Goal: Transaction & Acquisition: Book appointment/travel/reservation

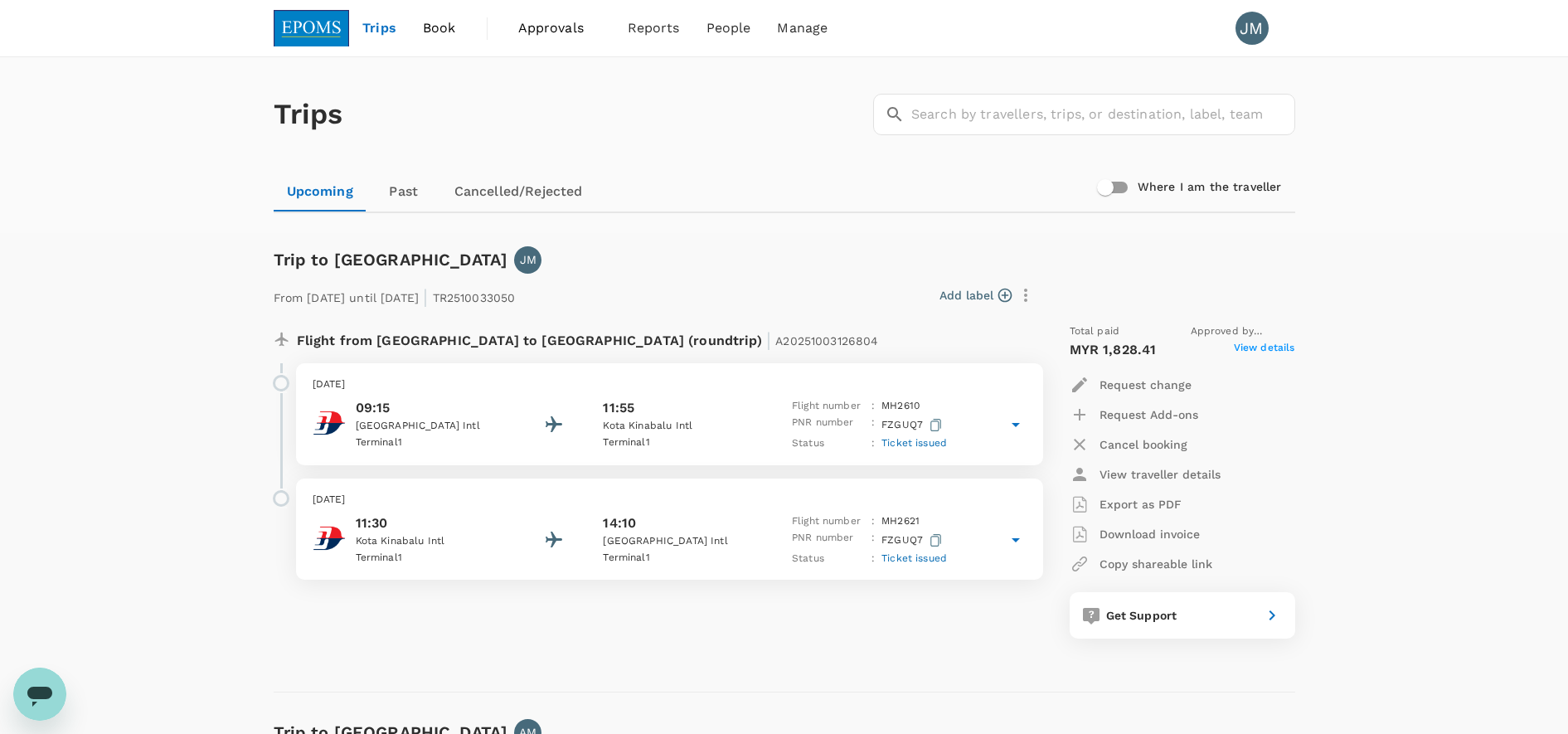
click at [438, 18] on span "Book" at bounding box center [439, 27] width 33 height 20
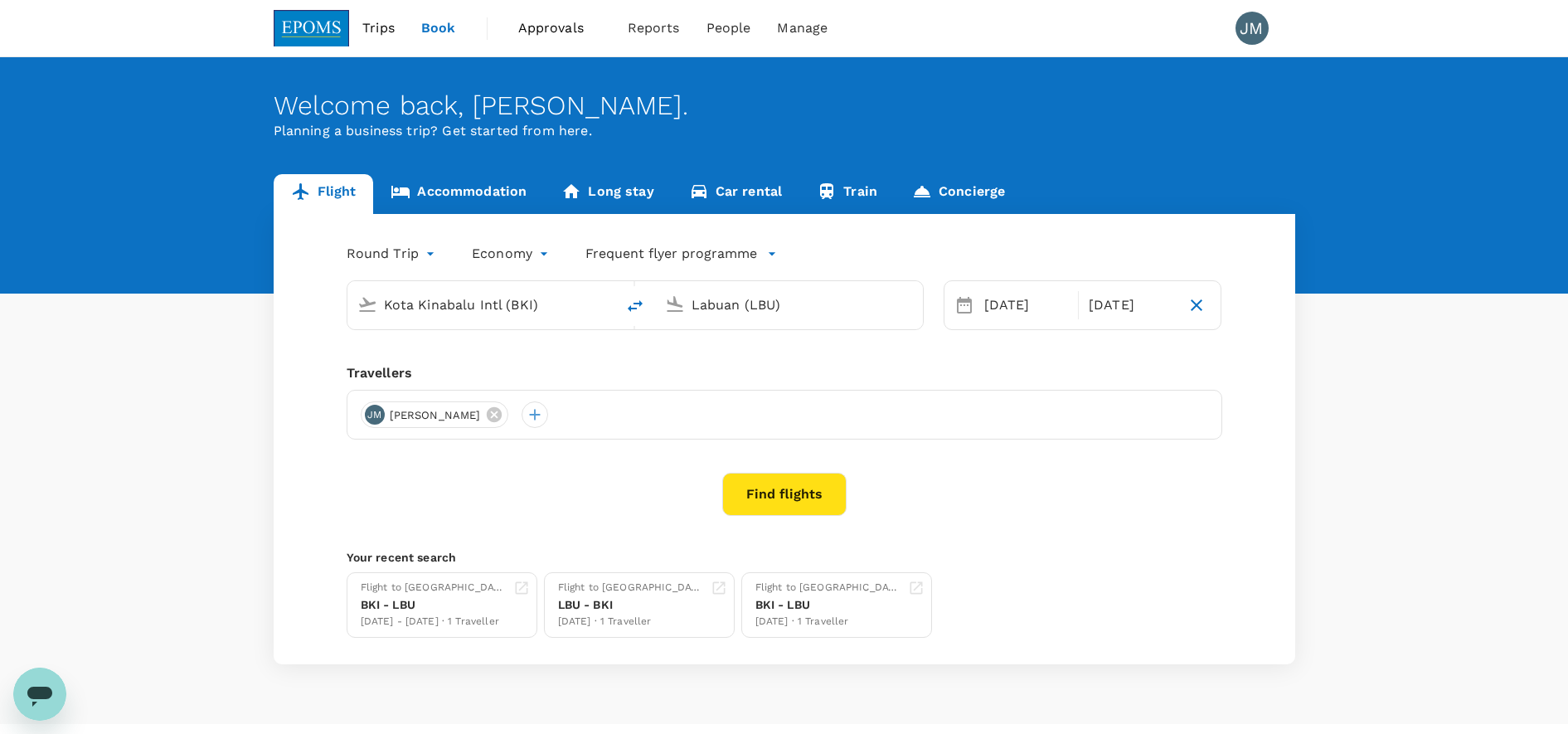
type input "Kota Kinabalu Intl (BKI)"
type input "Labuan (LBU)"
click at [490, 184] on link "Accommodation" at bounding box center [459, 194] width 171 height 40
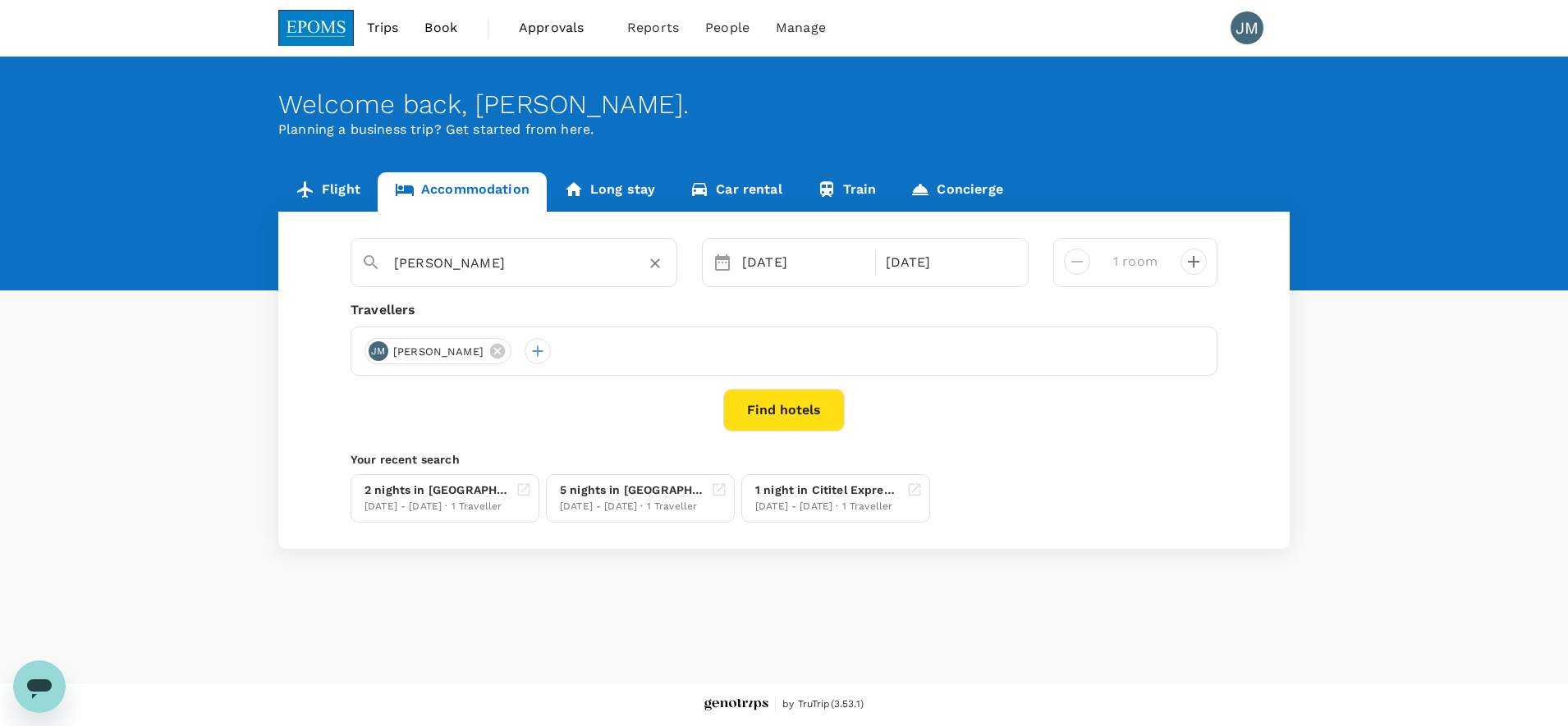
click at [514, 259] on input "[PERSON_NAME]" at bounding box center [507, 263] width 227 height 25
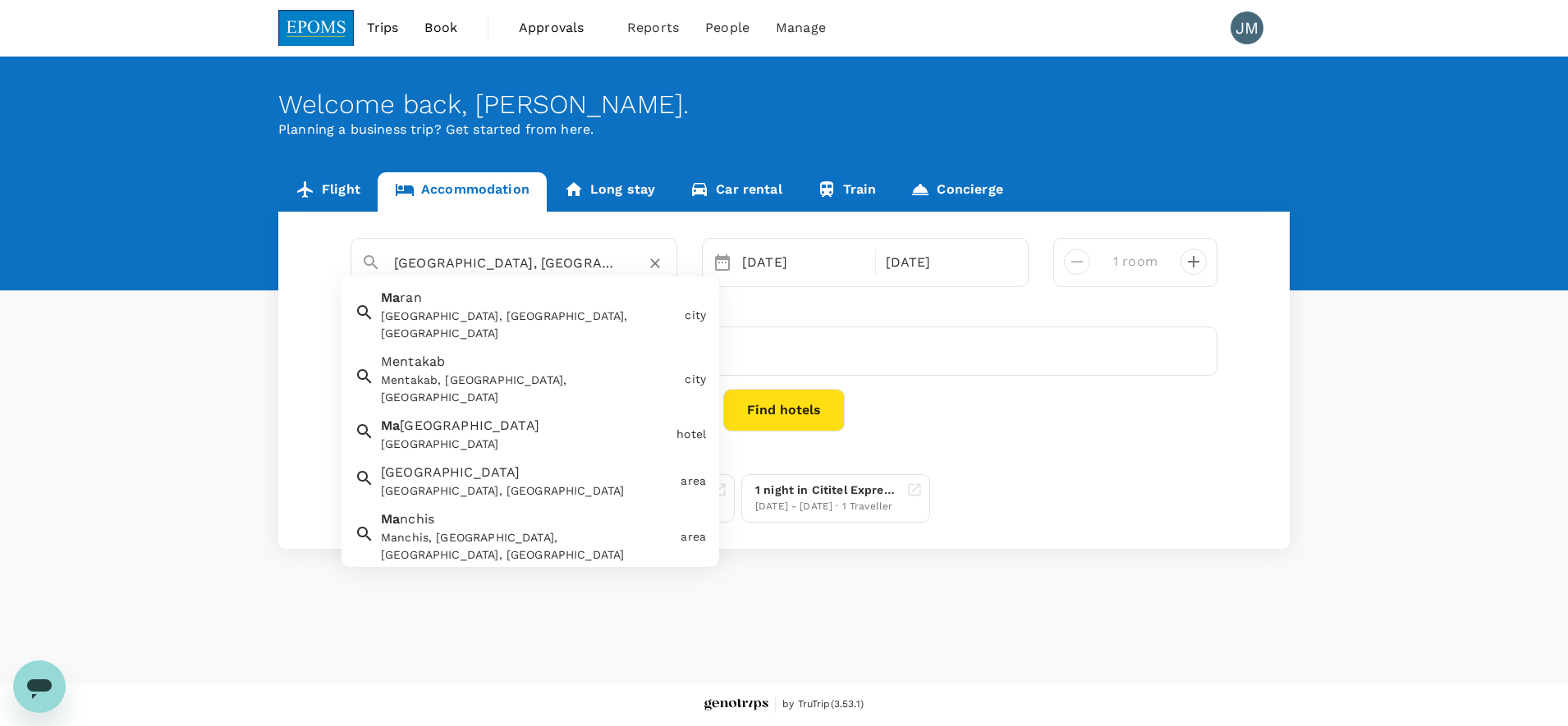
click at [428, 483] on div "[GEOGRAPHIC_DATA], [GEOGRAPHIC_DATA]" at bounding box center [527, 491] width 293 height 17
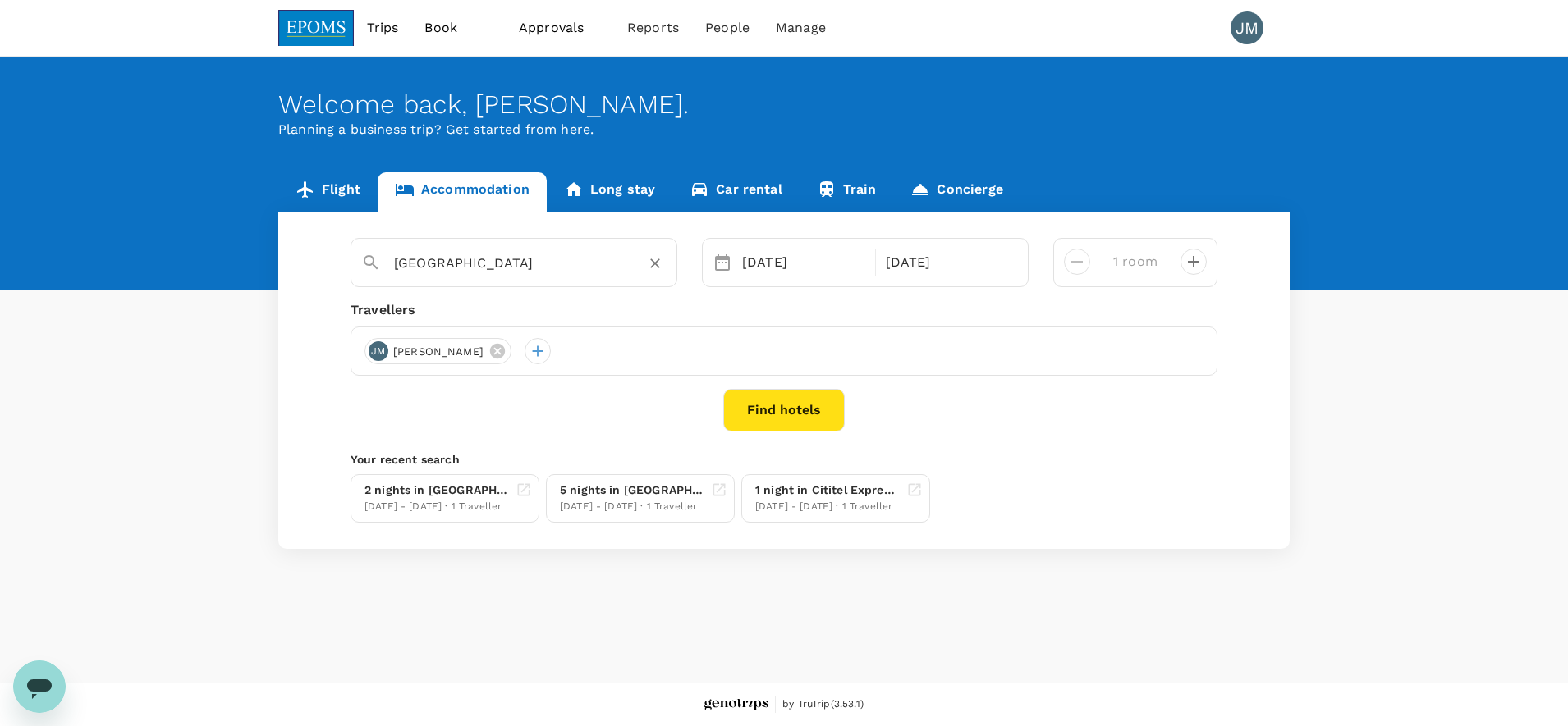
type input "[GEOGRAPHIC_DATA]"
click at [793, 415] on button "Find hotels" at bounding box center [784, 410] width 122 height 42
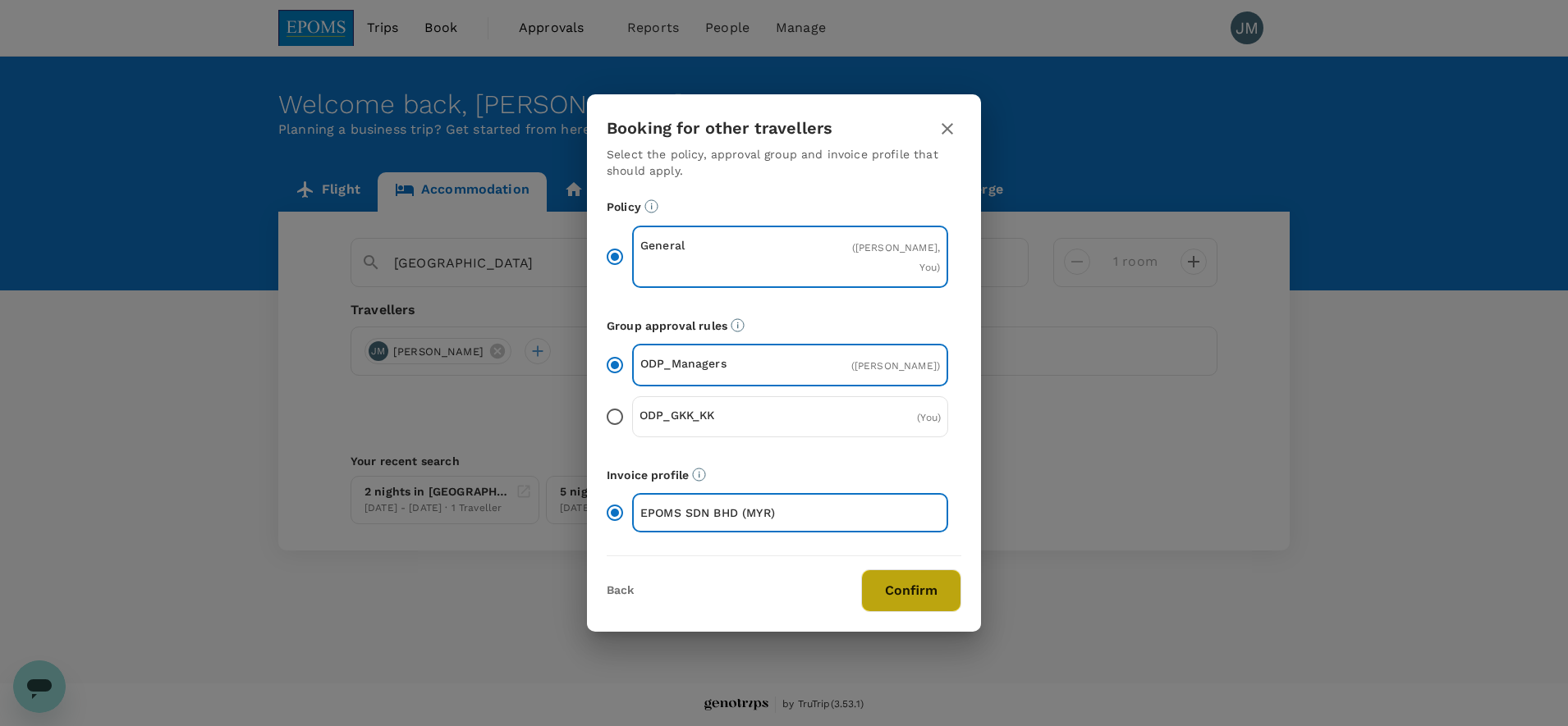
click at [891, 603] on button "Confirm" at bounding box center [911, 591] width 100 height 42
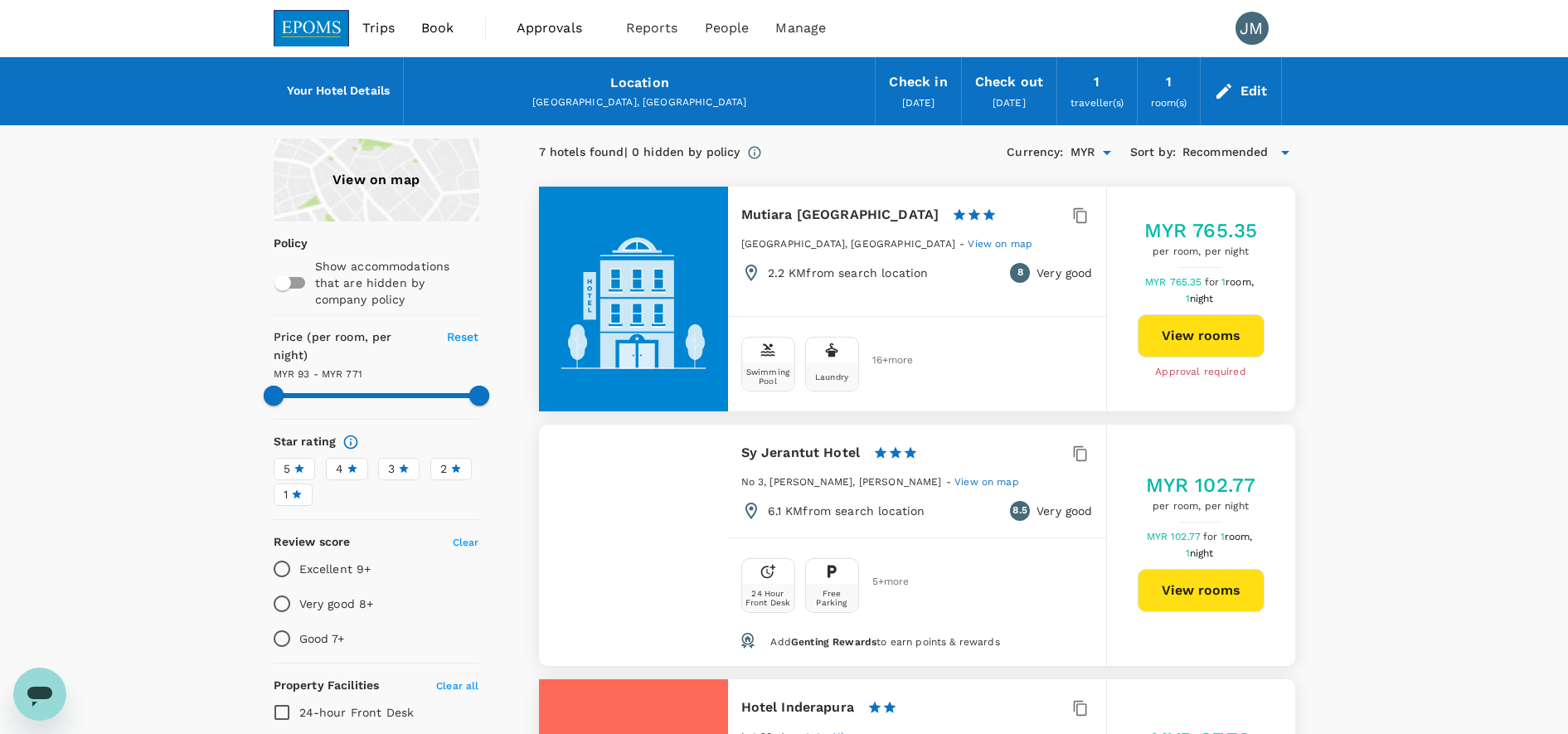
type input "770.4"
click at [1230, 84] on icon at bounding box center [1223, 91] width 20 height 20
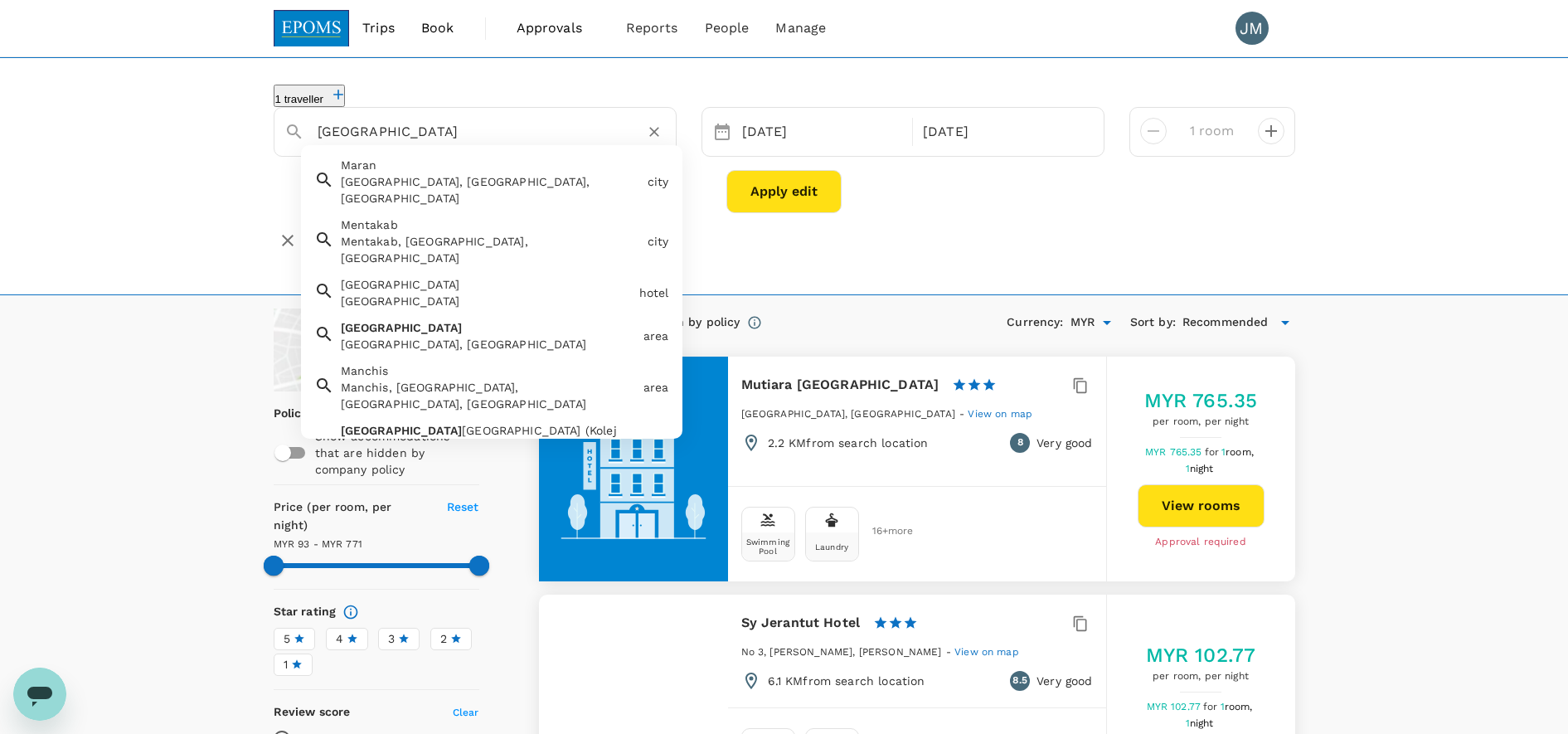
click at [418, 137] on input "[GEOGRAPHIC_DATA]" at bounding box center [468, 132] width 301 height 26
paste input "[GEOGRAPHIC_DATA], [GEOGRAPHIC_DATA], [GEOGRAPHIC_DATA]"
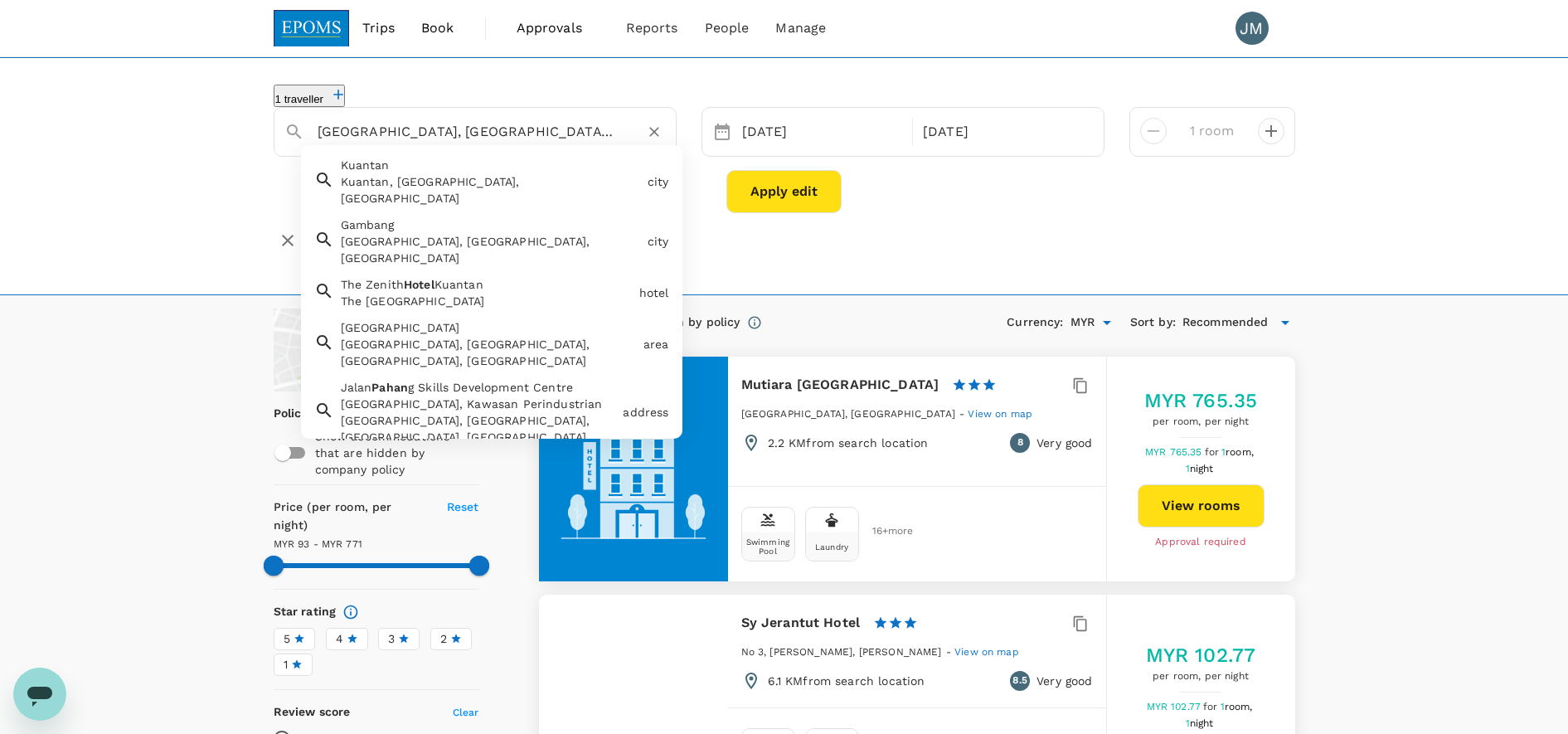
click at [381, 278] on span "The Zenith" at bounding box center [372, 285] width 64 height 14
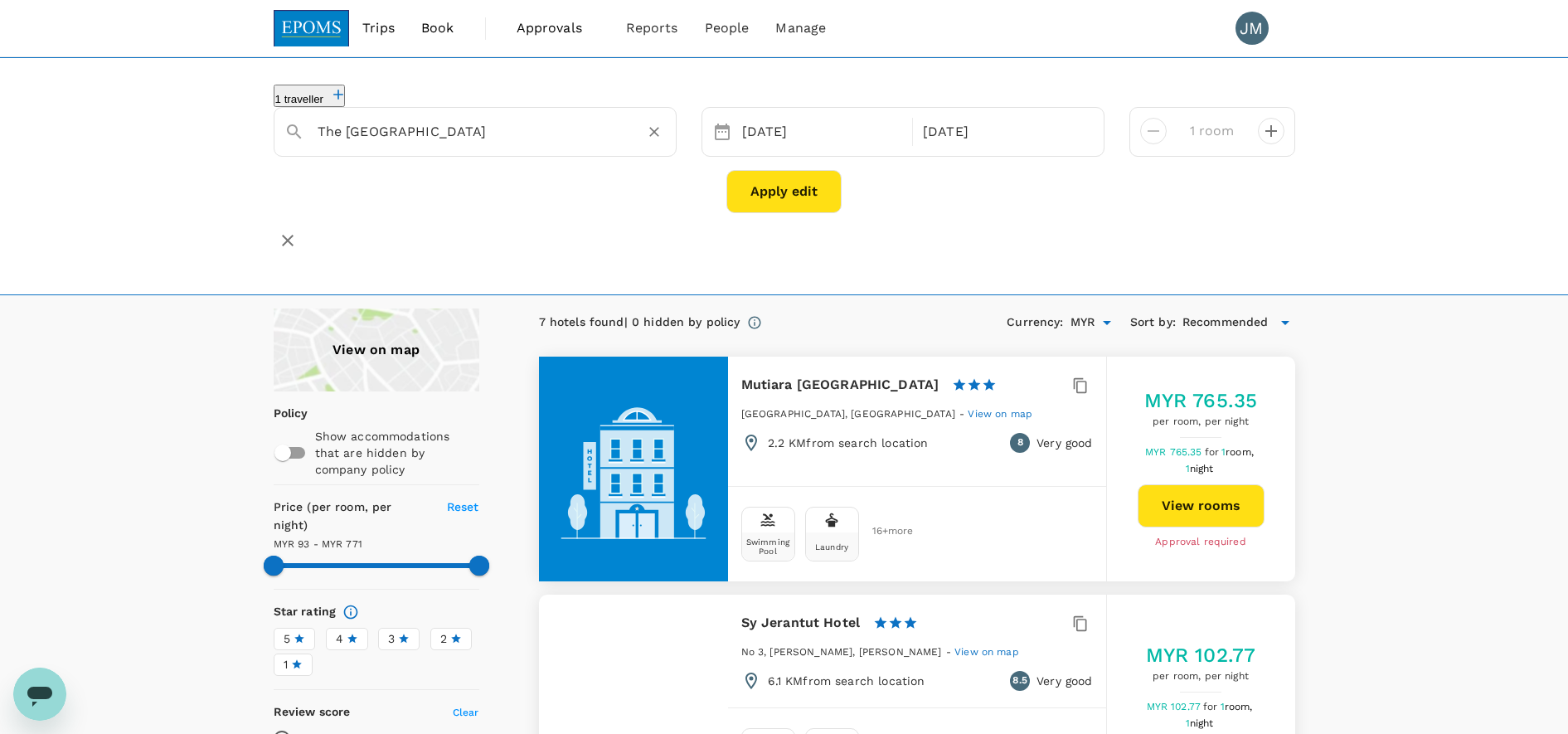
type input "The [GEOGRAPHIC_DATA]"
click at [781, 187] on button "Apply edit" at bounding box center [783, 191] width 115 height 43
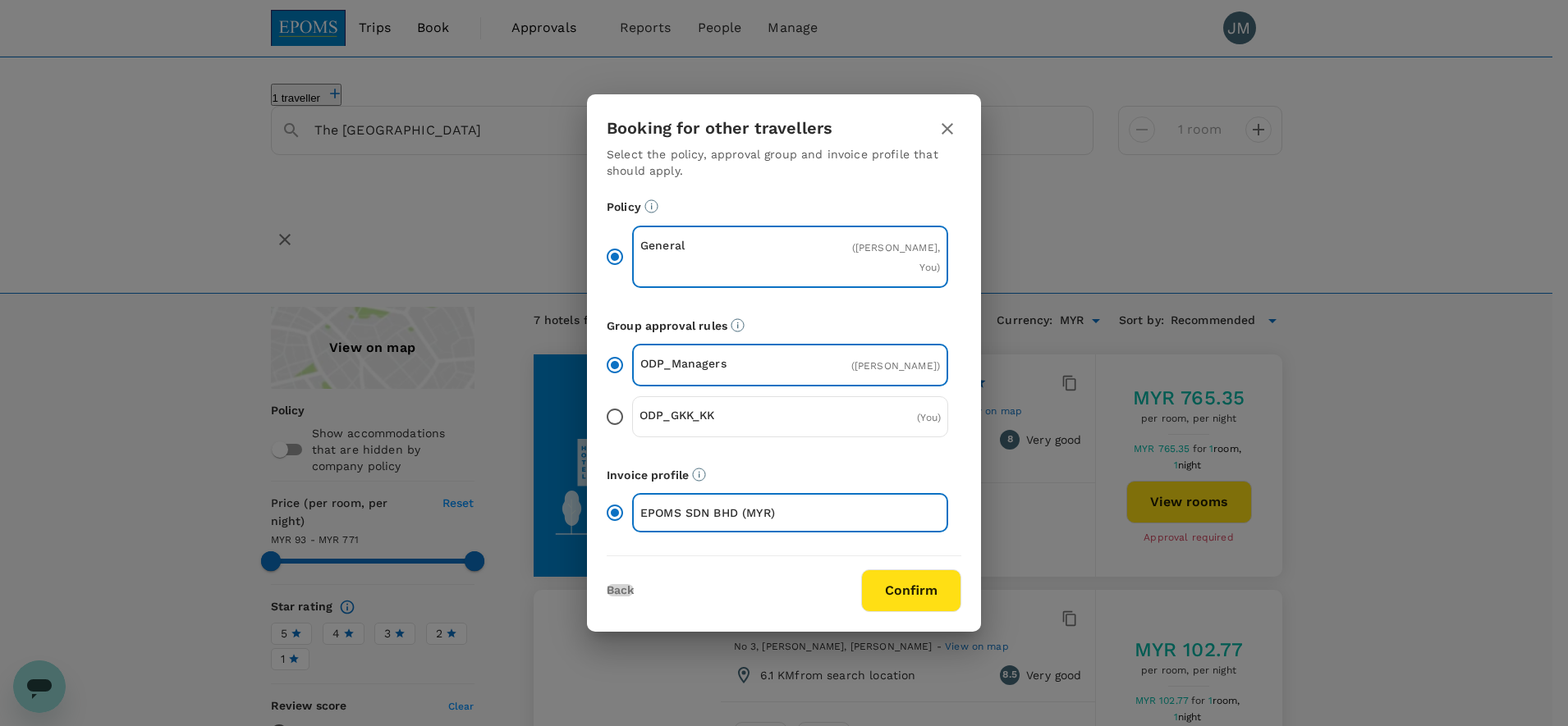
click at [608, 598] on button "Back" at bounding box center [620, 591] width 27 height 14
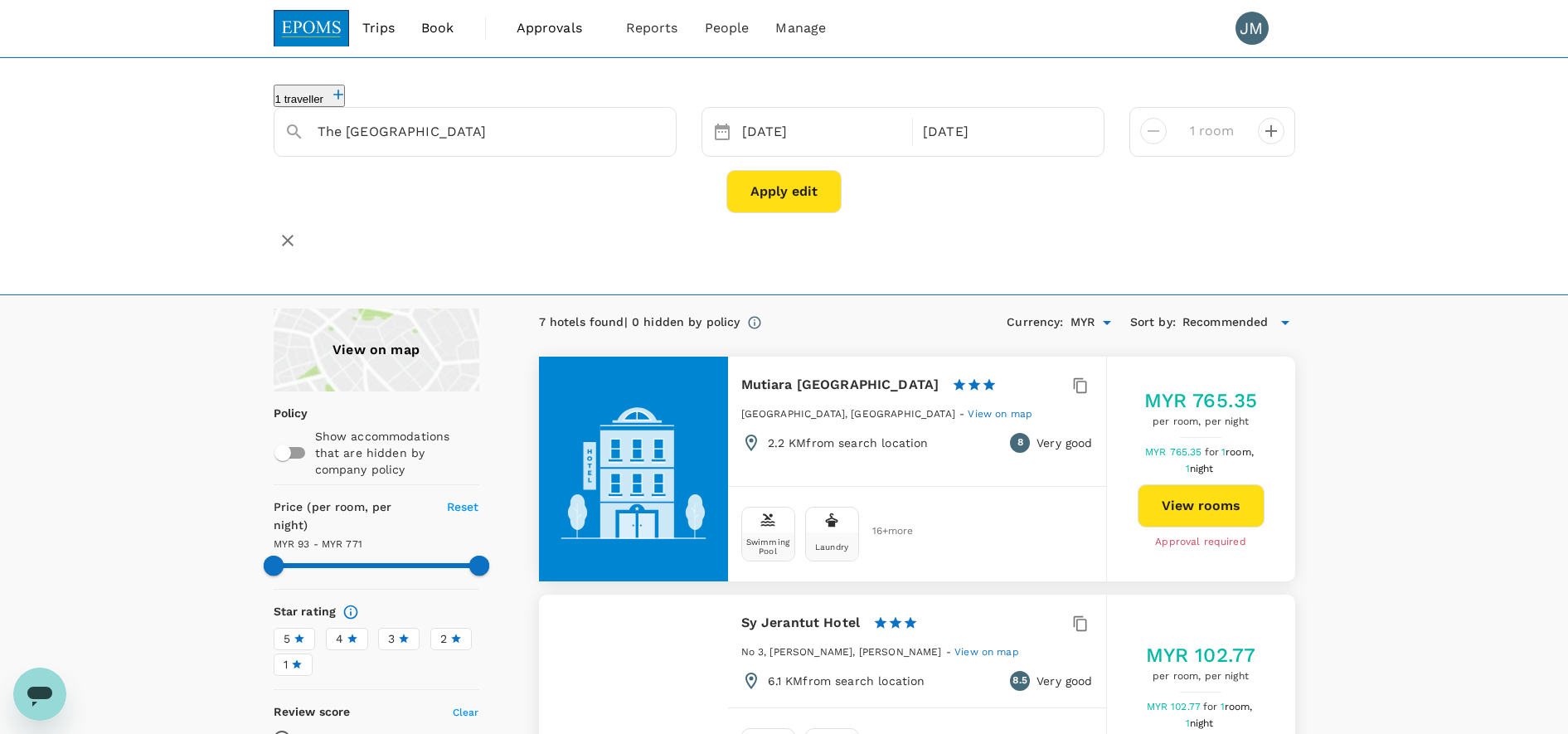
click at [724, 126] on icon at bounding box center [722, 132] width 15 height 16
click at [723, 136] on icon at bounding box center [722, 132] width 15 height 16
click at [847, 140] on div "[DATE]" at bounding box center [822, 132] width 174 height 32
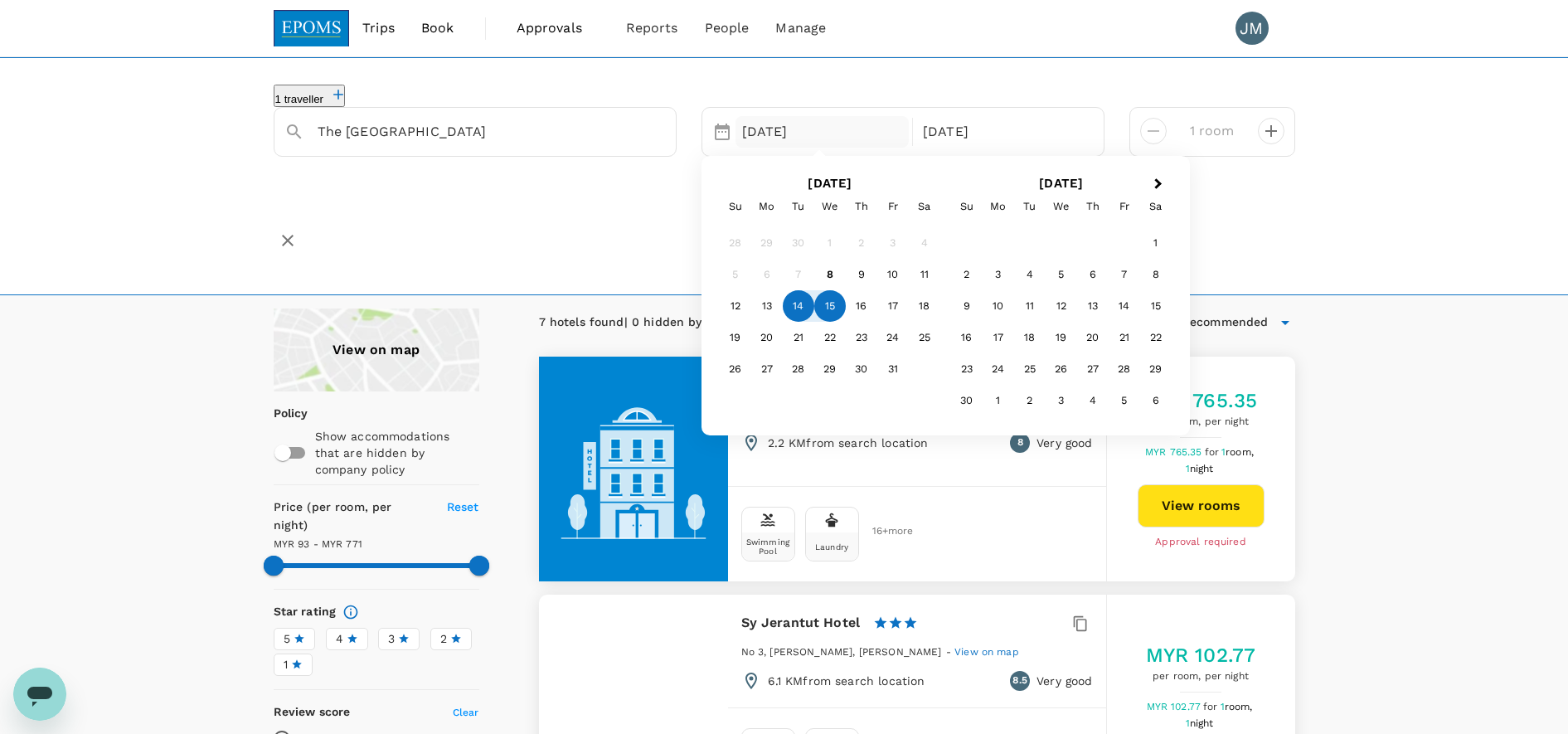
type input "770.4"
